Goal: Information Seeking & Learning: Check status

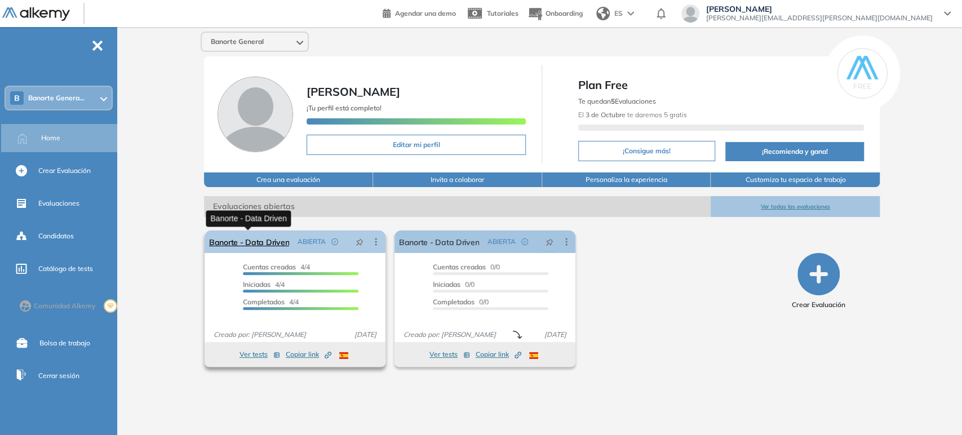
click at [259, 247] on link "Banorte - Data Driven" at bounding box center [249, 242] width 80 height 23
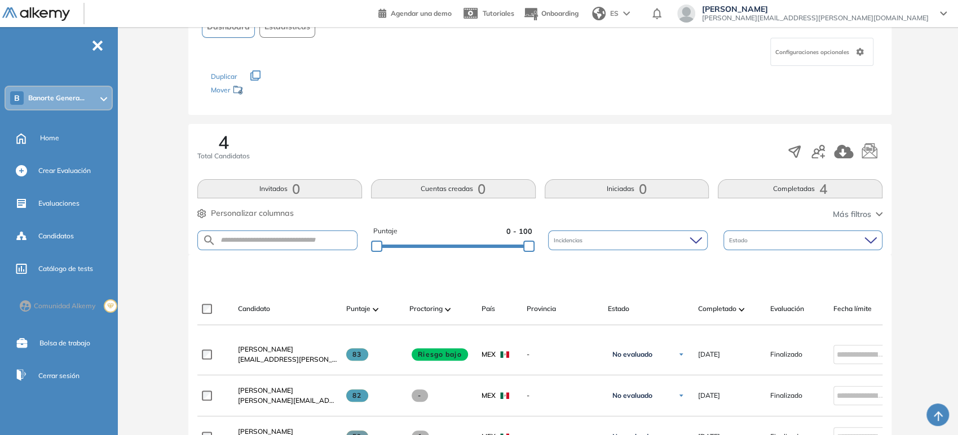
scroll to position [83, 0]
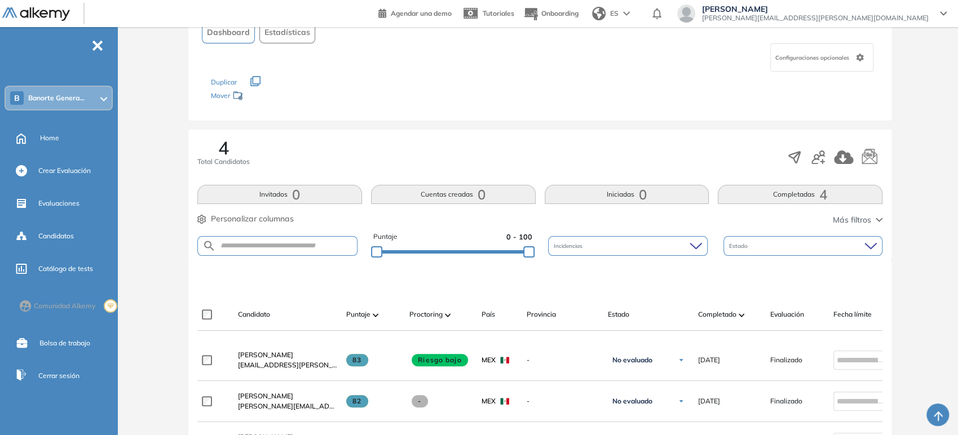
click at [265, 37] on span "Estadísticas" at bounding box center [287, 32] width 46 height 12
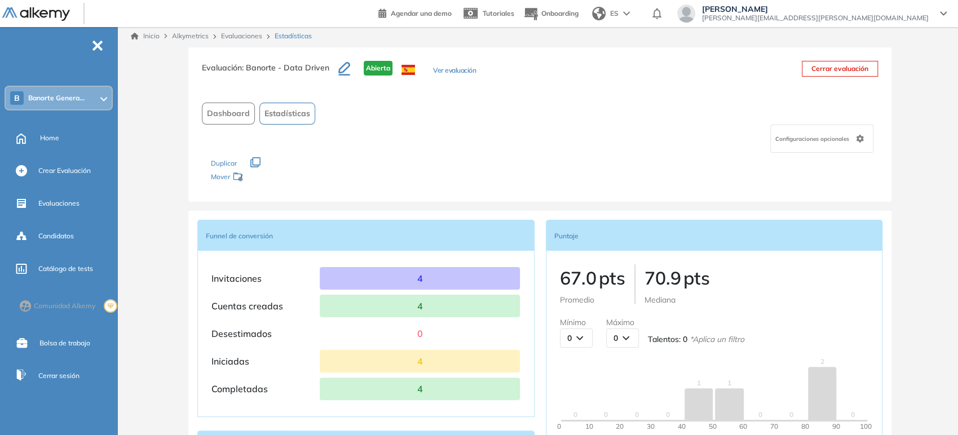
scroll to position [0, 0]
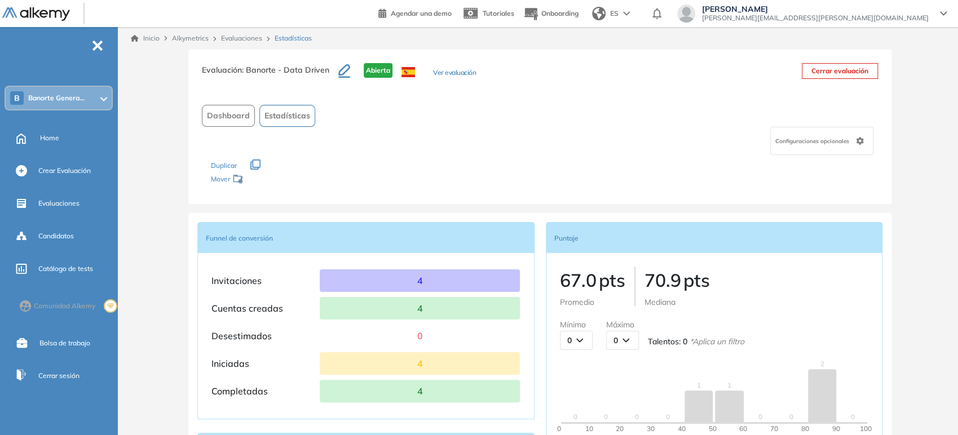
click at [213, 124] on button "Dashboard" at bounding box center [228, 116] width 53 height 22
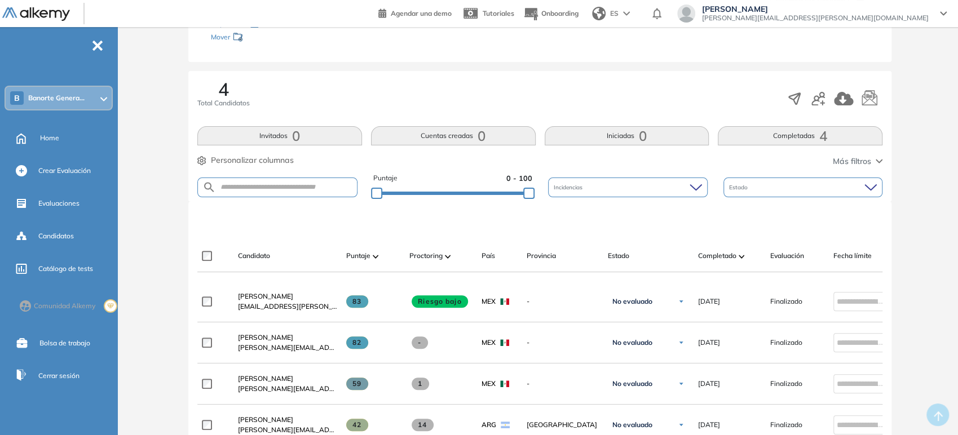
scroll to position [203, 0]
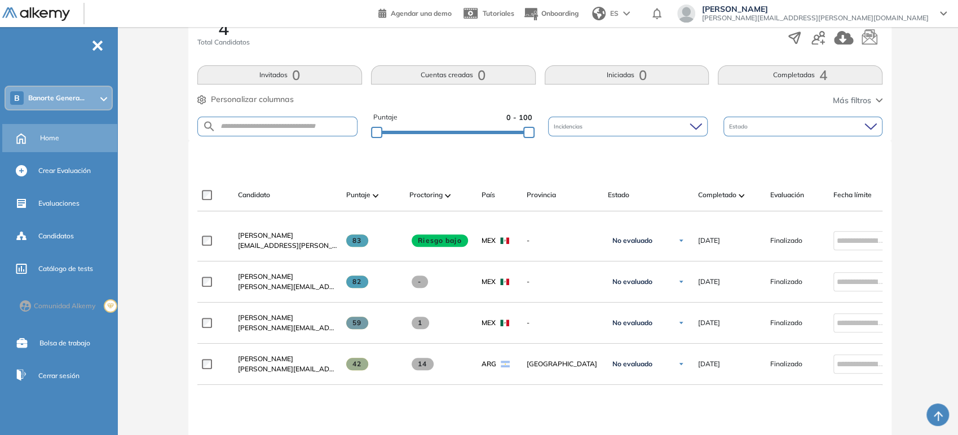
click at [45, 132] on div "Home" at bounding box center [77, 138] width 75 height 19
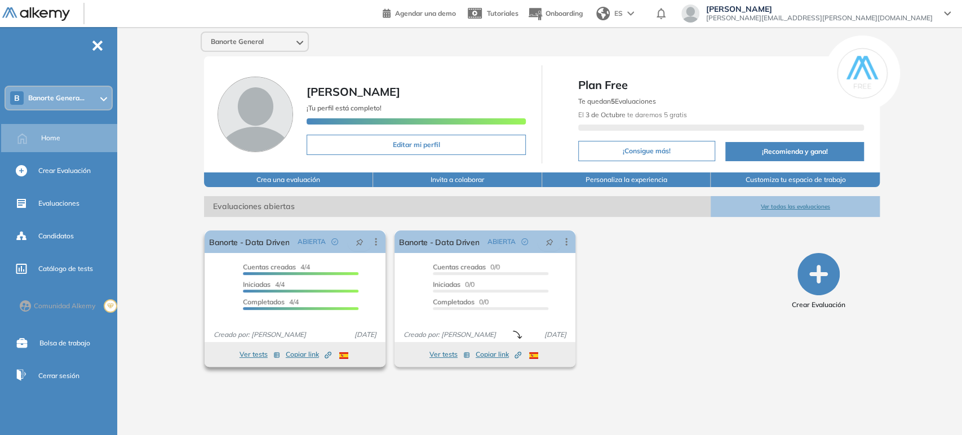
click at [250, 353] on button "Ver tests" at bounding box center [260, 355] width 41 height 14
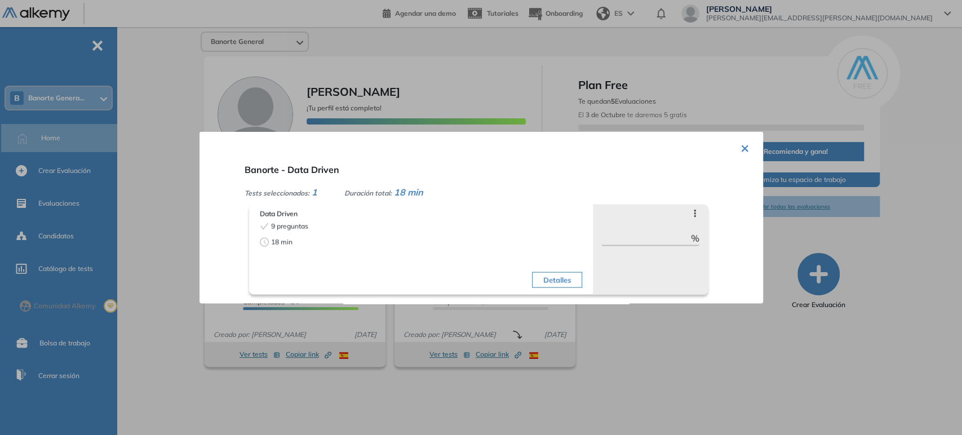
click at [741, 151] on button "×" at bounding box center [745, 147] width 9 height 22
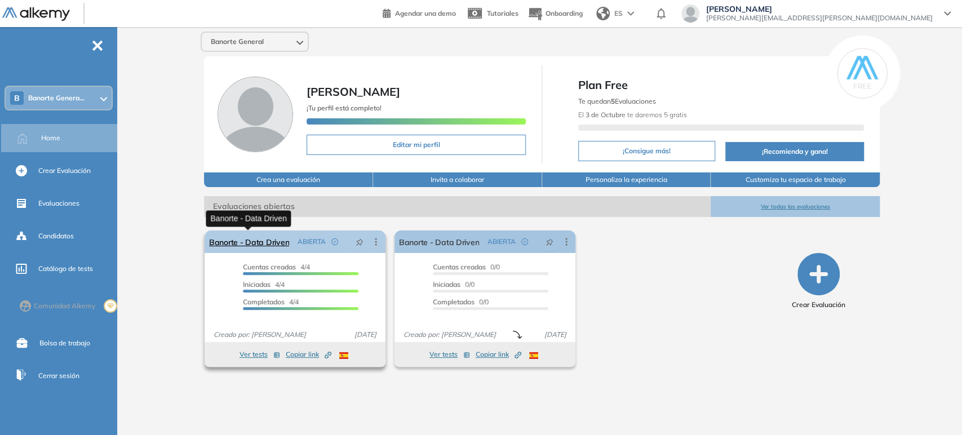
click at [255, 245] on link "Banorte - Data Driven" at bounding box center [249, 242] width 80 height 23
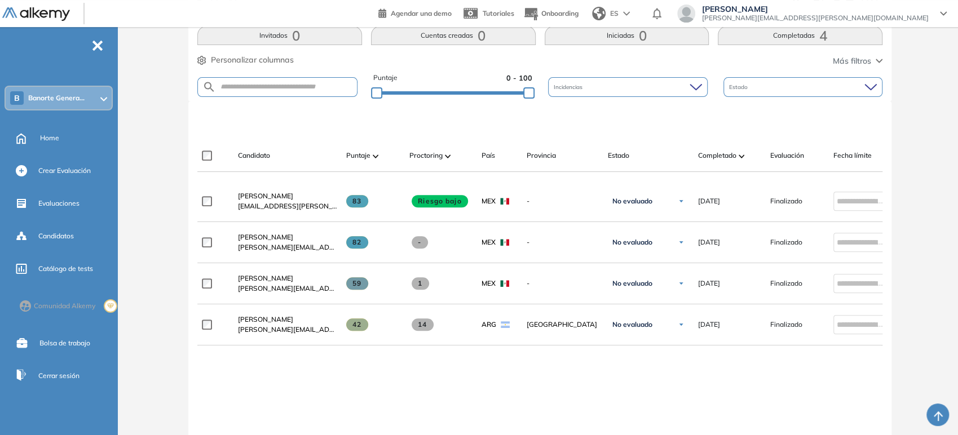
scroll to position [202, 0]
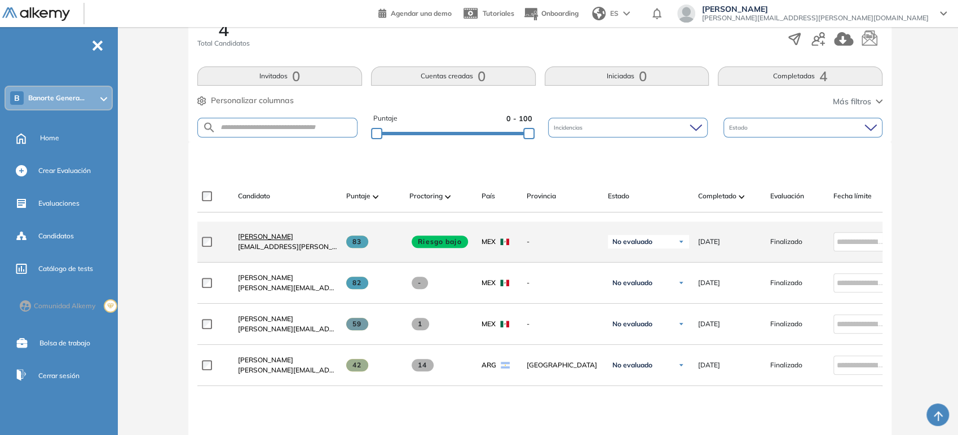
click at [254, 239] on span "[PERSON_NAME]" at bounding box center [265, 236] width 55 height 8
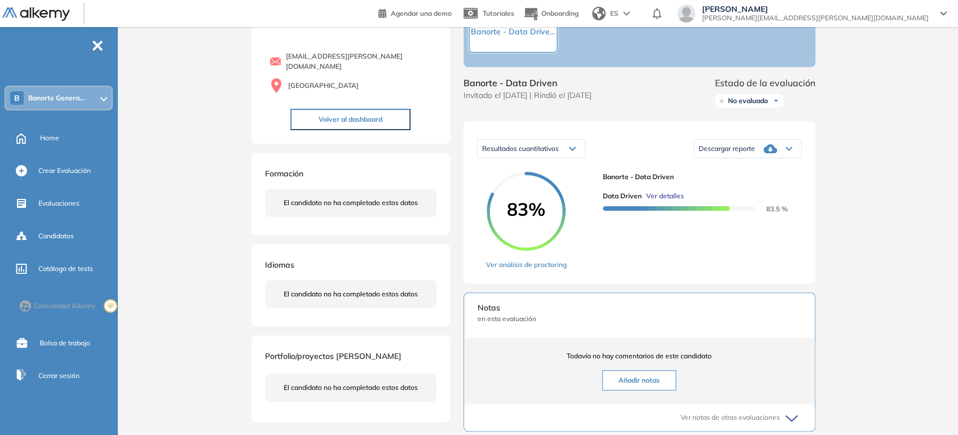
scroll to position [99, 0]
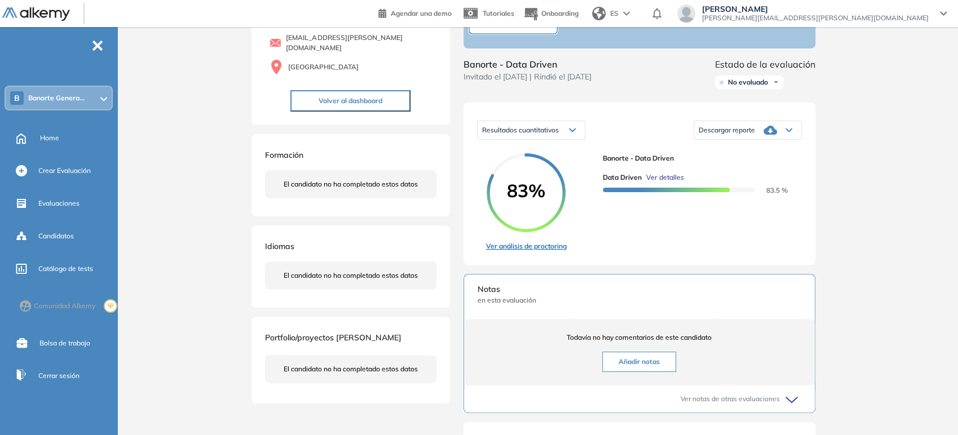
click at [550, 251] on link "Ver análisis de proctoring" at bounding box center [526, 246] width 81 height 10
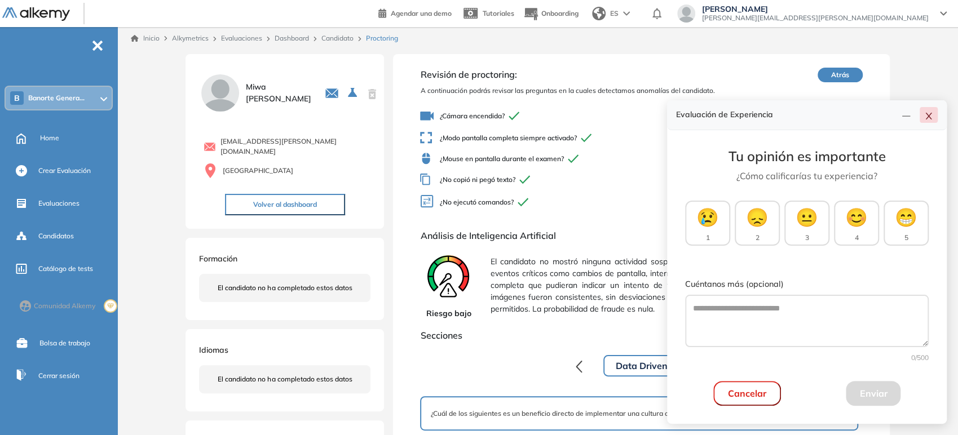
click at [933, 114] on button "button" at bounding box center [928, 115] width 18 height 16
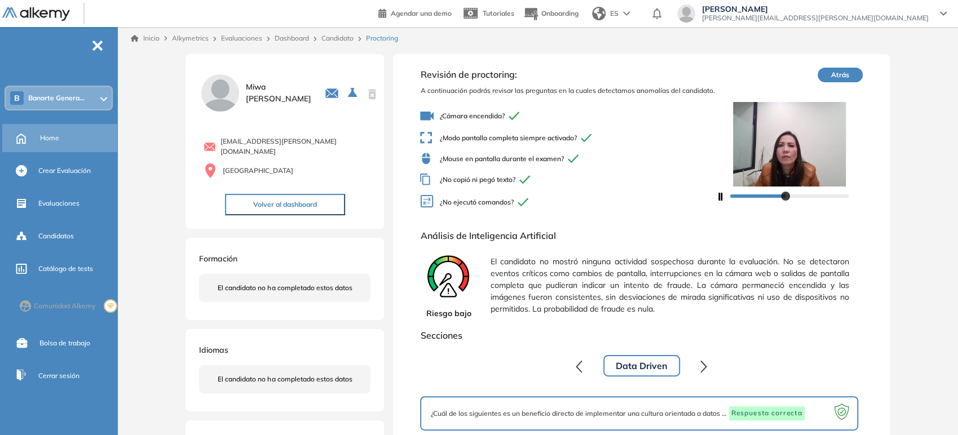
click at [57, 139] on span "Home" at bounding box center [49, 138] width 19 height 10
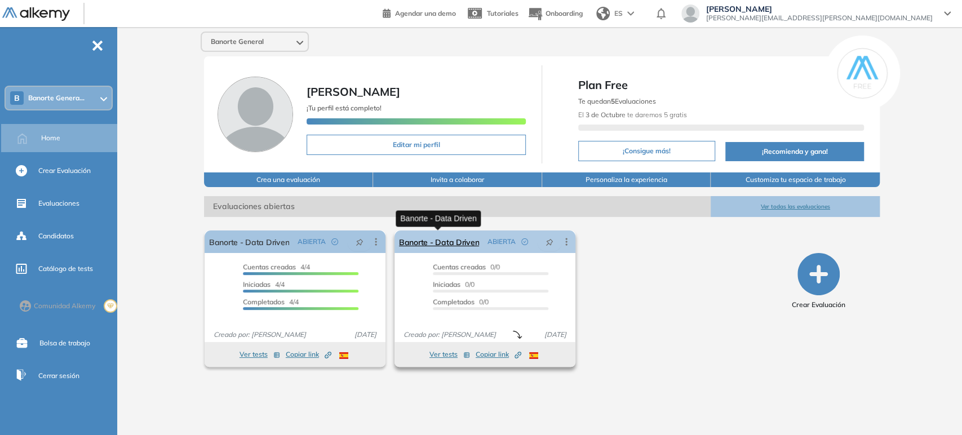
click at [460, 247] on link "Banorte - Data Driven" at bounding box center [439, 242] width 80 height 23
click at [457, 238] on link "Banorte - Data Driven" at bounding box center [439, 242] width 80 height 23
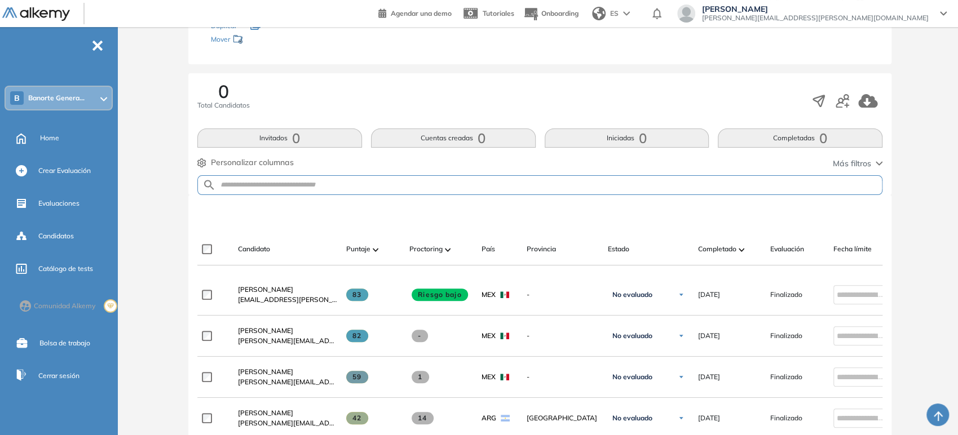
scroll to position [244, 0]
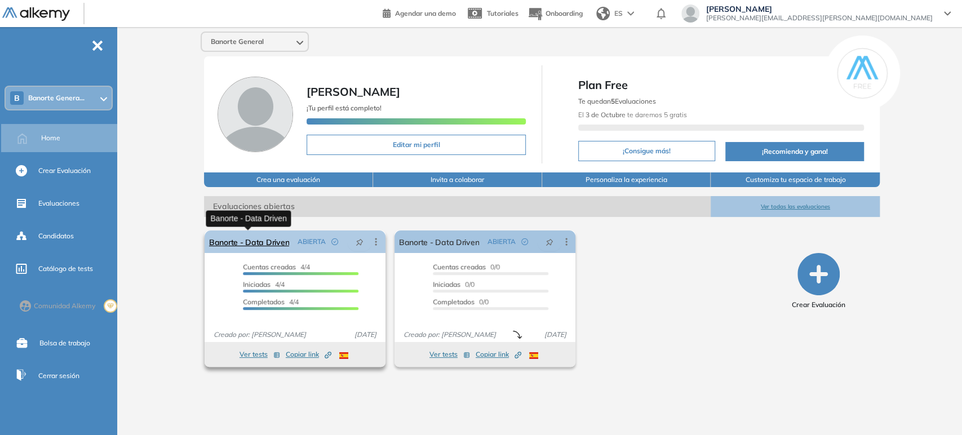
click at [273, 242] on link "Banorte - Data Driven" at bounding box center [249, 242] width 80 height 23
